Goal: Find specific page/section: Find specific page/section

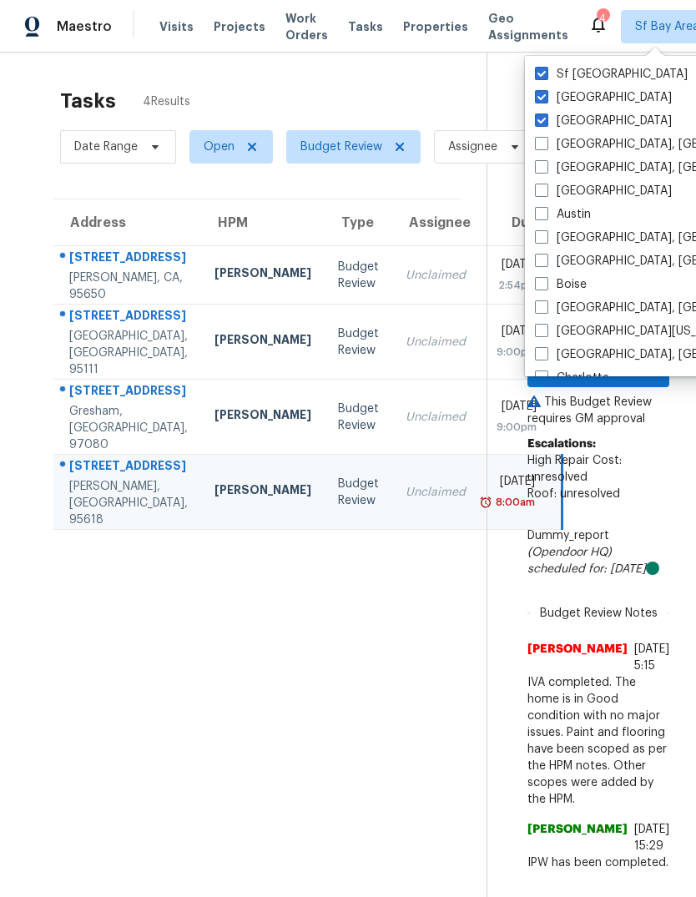
click at [544, 119] on span at bounding box center [541, 120] width 13 height 13
click at [544, 119] on input "[GEOGRAPHIC_DATA]" at bounding box center [540, 118] width 11 height 11
checkbox input "false"
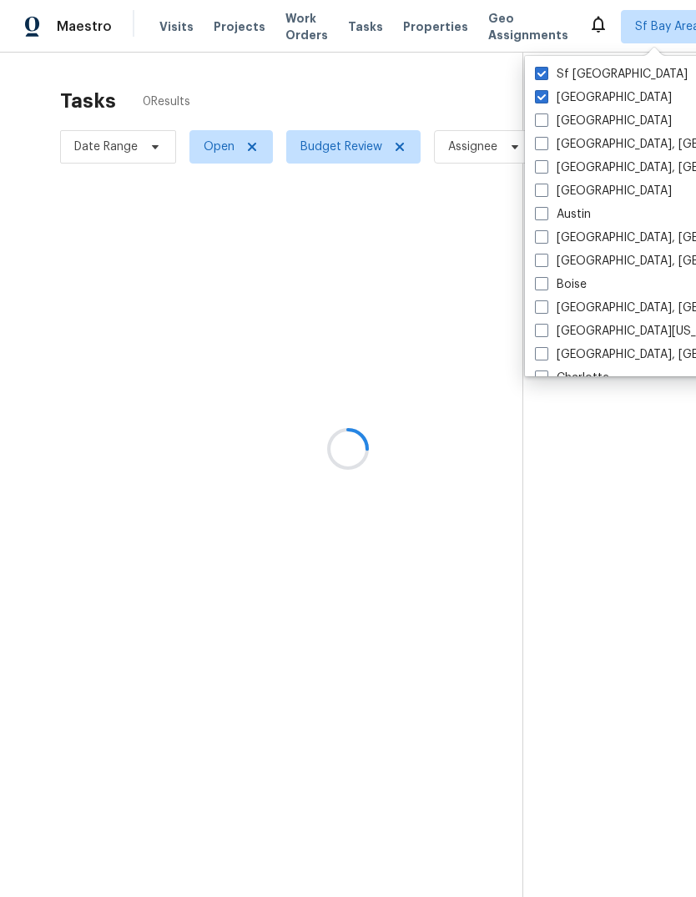
click at [541, 97] on span at bounding box center [541, 96] width 13 height 13
click at [541, 97] on input "[GEOGRAPHIC_DATA]" at bounding box center [540, 94] width 11 height 11
checkbox input "false"
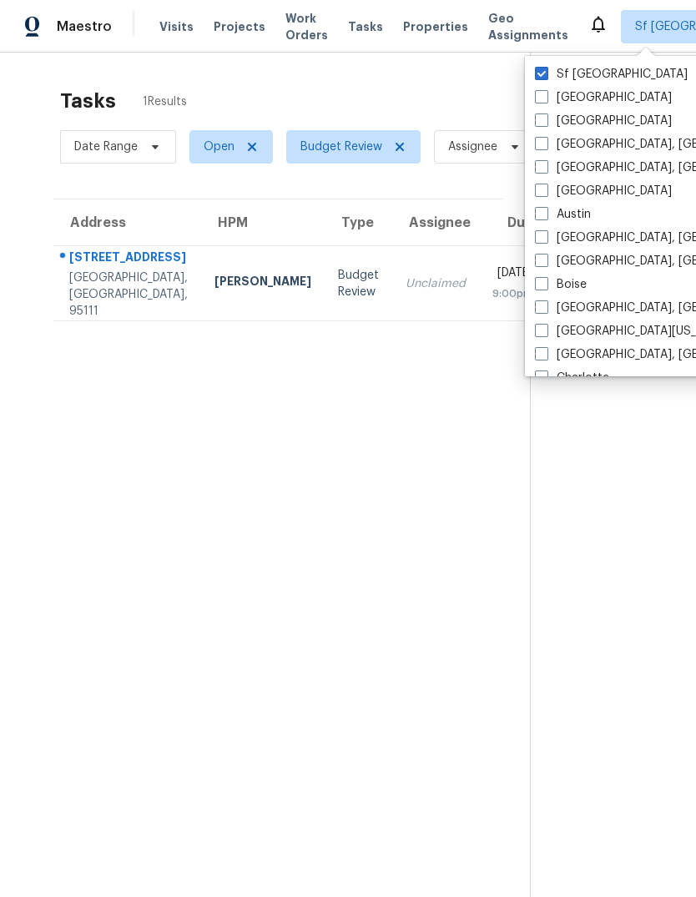
click at [172, 30] on span "Visits" at bounding box center [176, 26] width 34 height 17
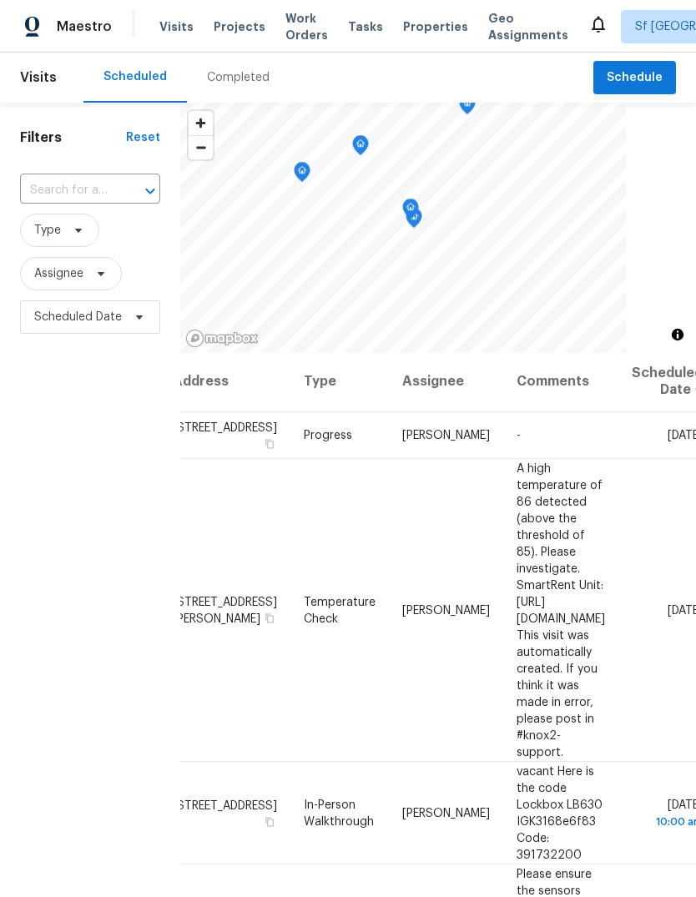
scroll to position [2, 0]
